Goal: Book appointment/travel/reservation

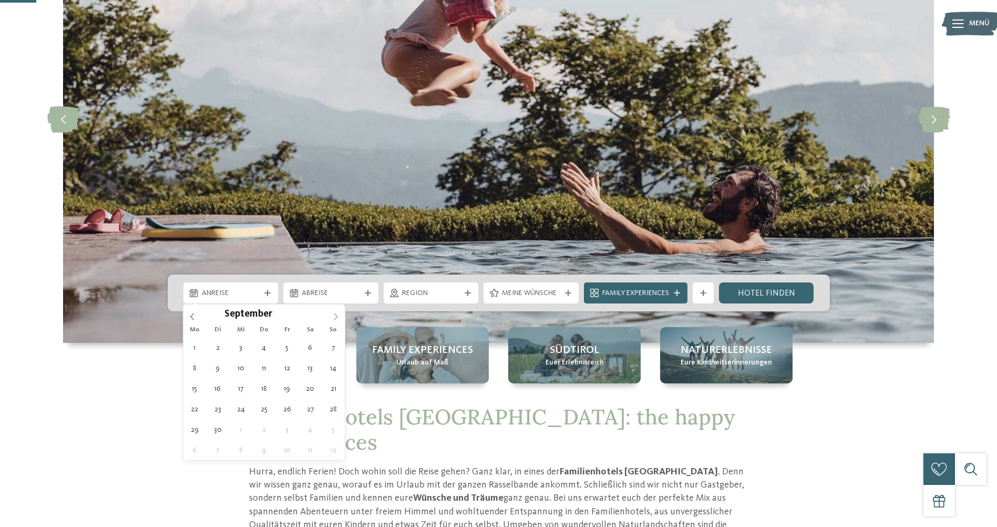
click at [335, 314] on icon at bounding box center [335, 316] width 7 height 7
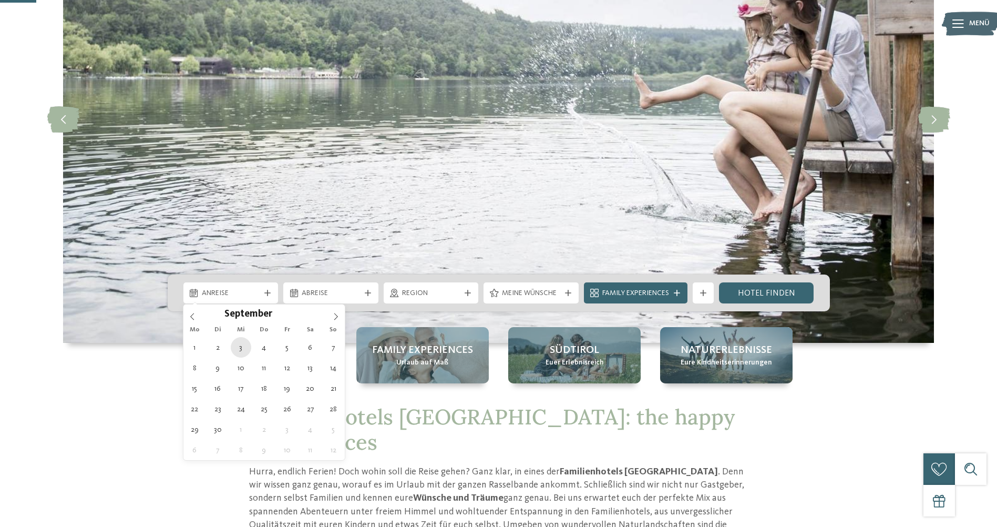
type div "03.09.2025"
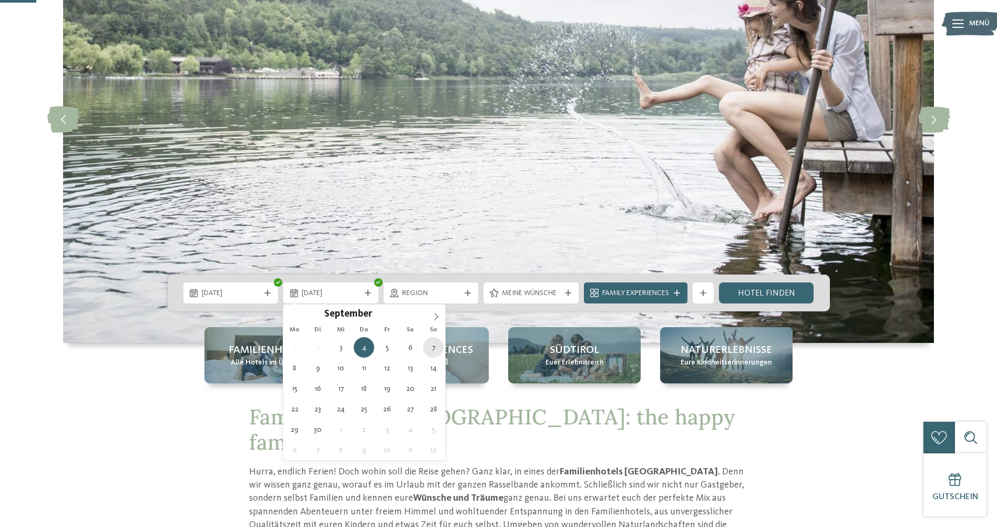
type div "07.09.2025"
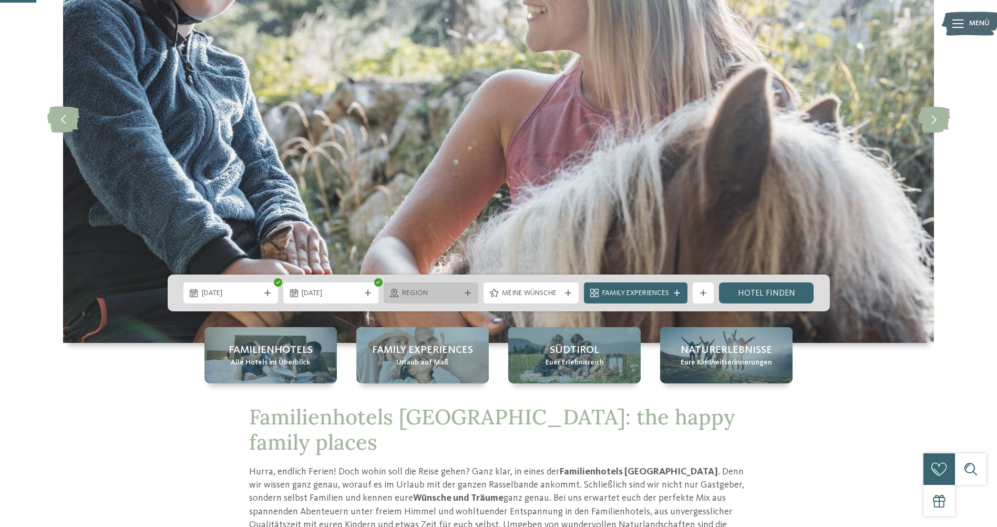
click at [475, 293] on div "Region" at bounding box center [431, 292] width 95 height 21
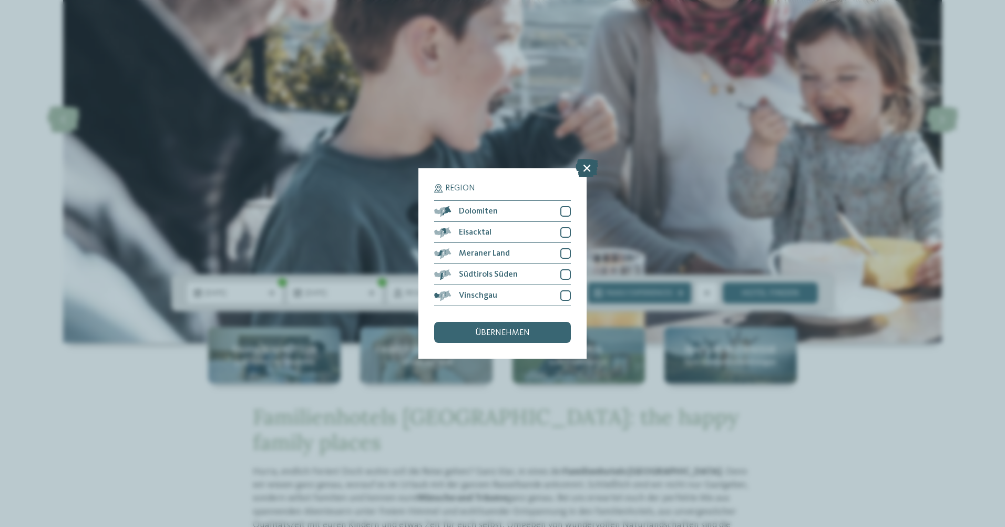
click at [589, 160] on icon at bounding box center [587, 168] width 23 height 18
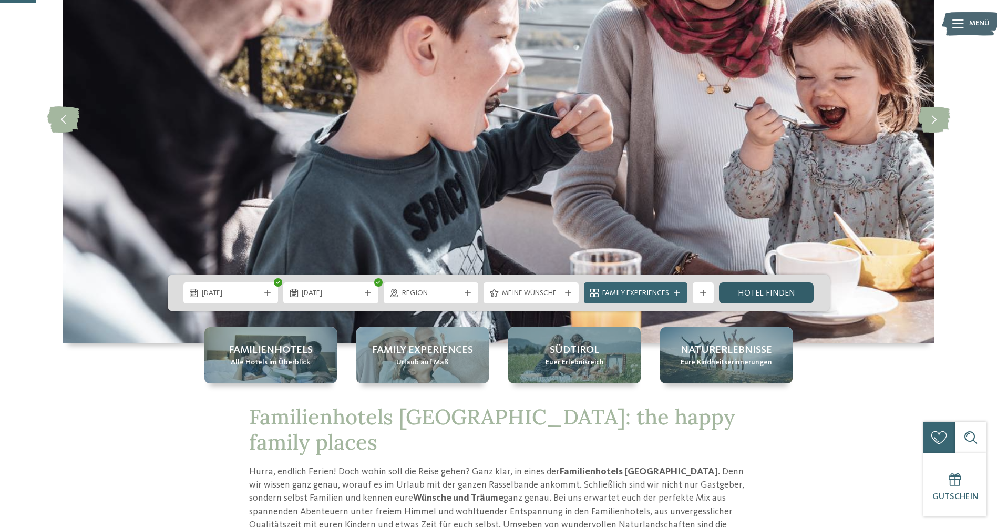
click at [738, 288] on link "Hotel finden" at bounding box center [766, 292] width 95 height 21
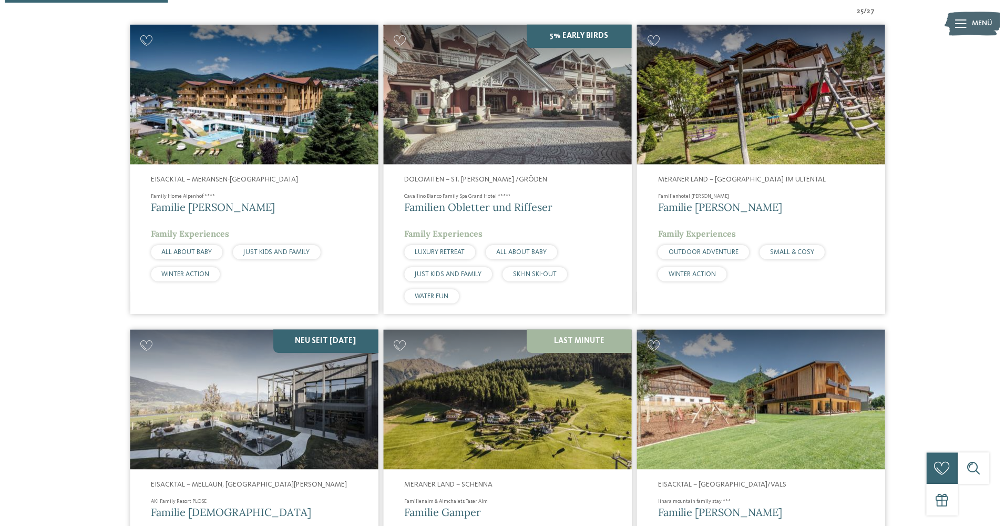
scroll to position [397, 0]
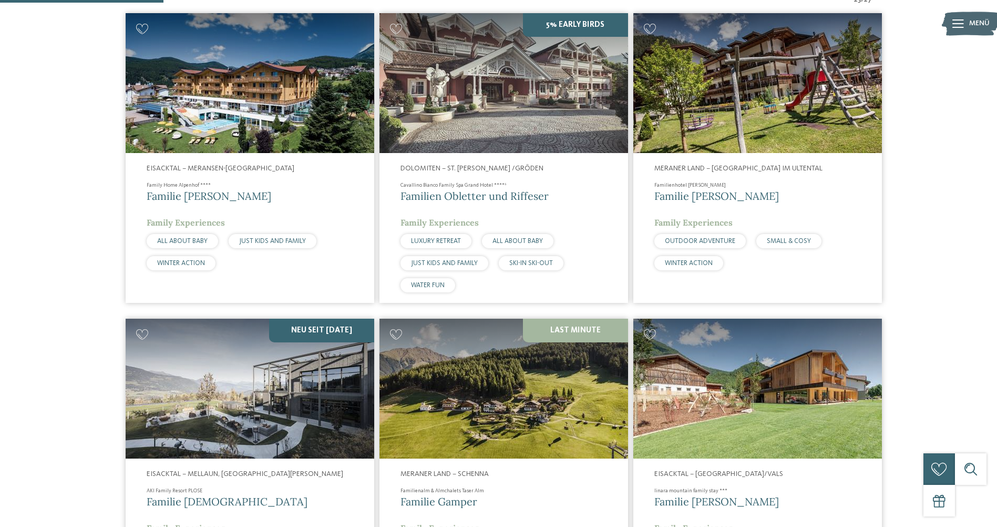
click at [274, 137] on img at bounding box center [250, 83] width 249 height 140
click at [487, 198] on span "Familien Obletter und Riffeser" at bounding box center [475, 195] width 148 height 13
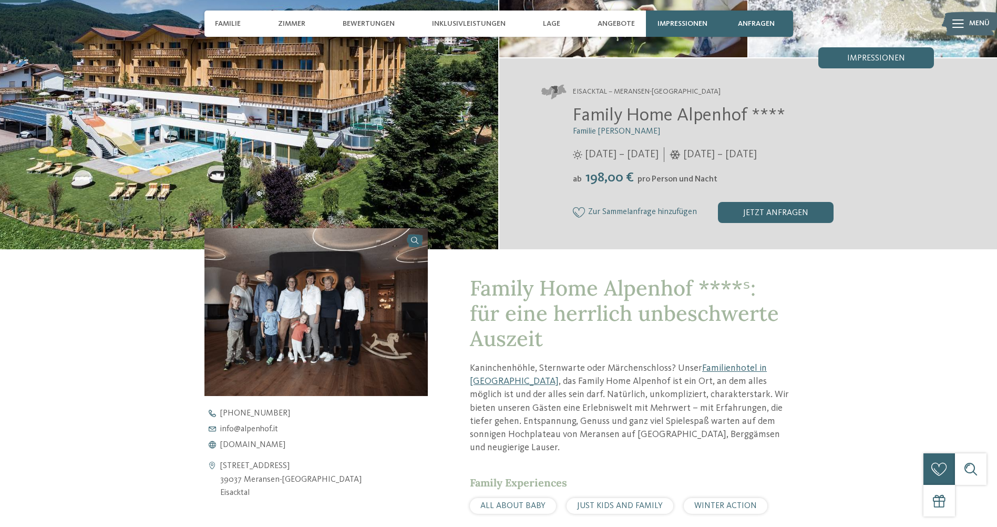
scroll to position [210, 0]
